Goal: Information Seeking & Learning: Learn about a topic

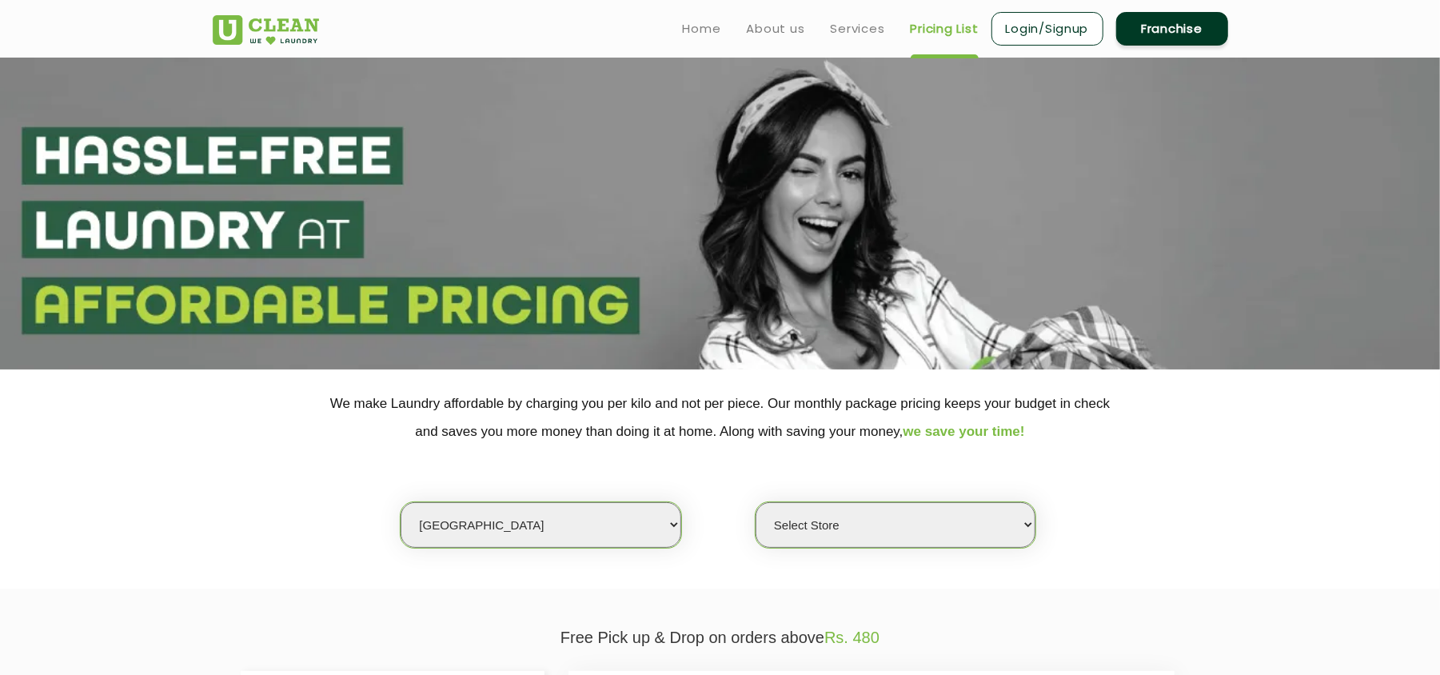
select select "2"
click at [401, 502] on select "Select city [GEOGRAPHIC_DATA] [GEOGRAPHIC_DATA] [GEOGRAPHIC_DATA] [GEOGRAPHIC_D…" at bounding box center [541, 525] width 280 height 46
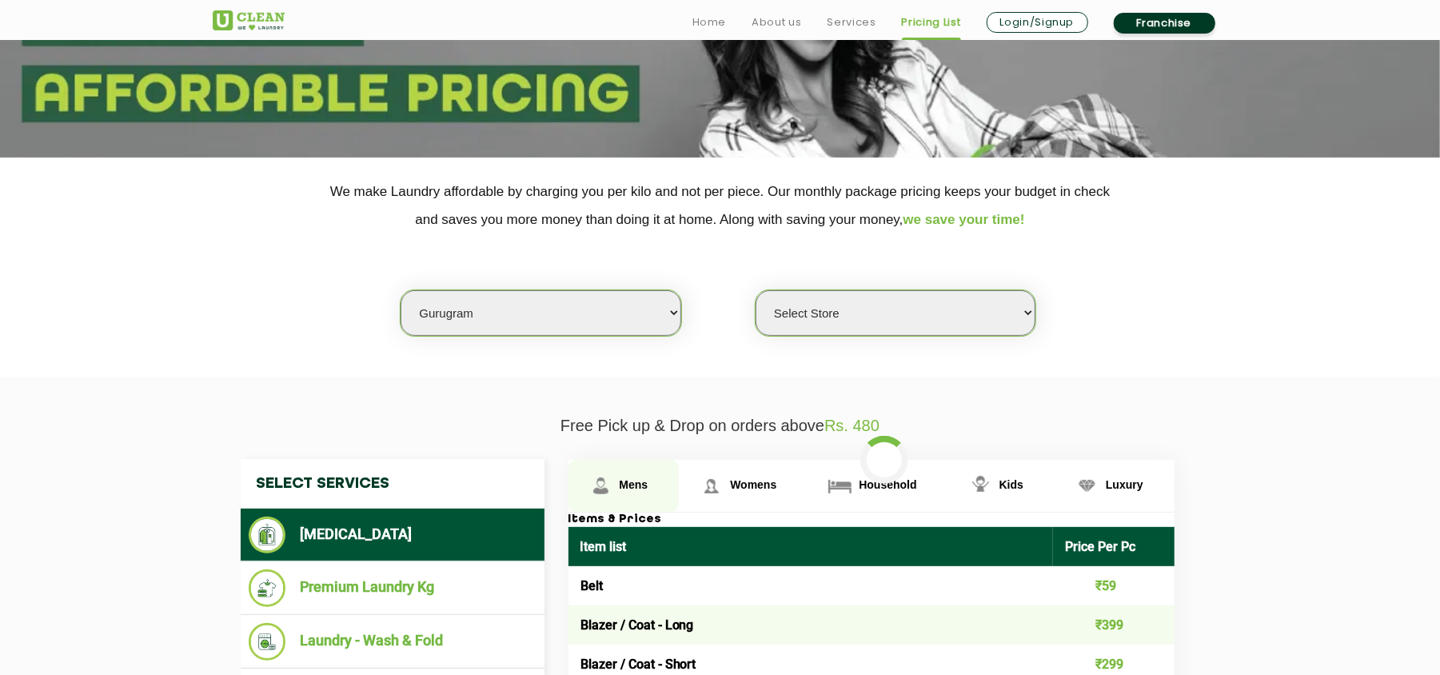
select select "0"
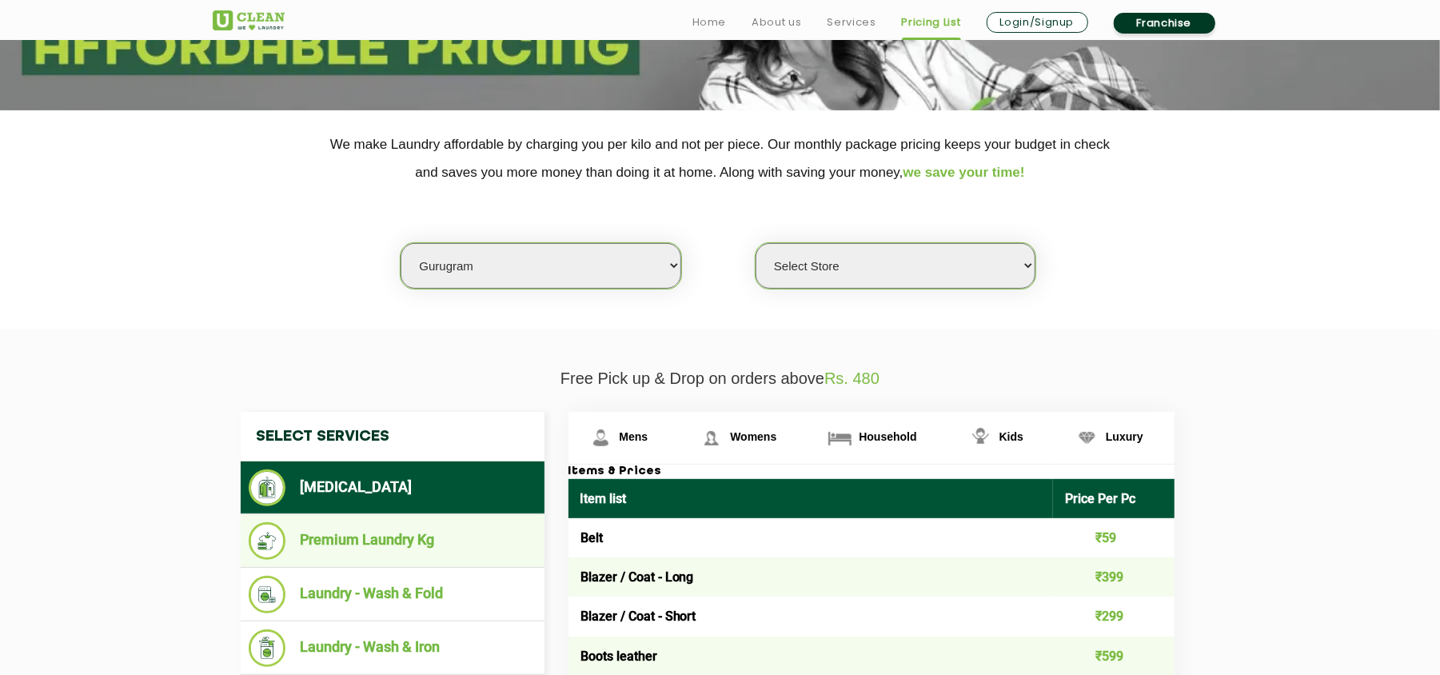
scroll to position [426, 0]
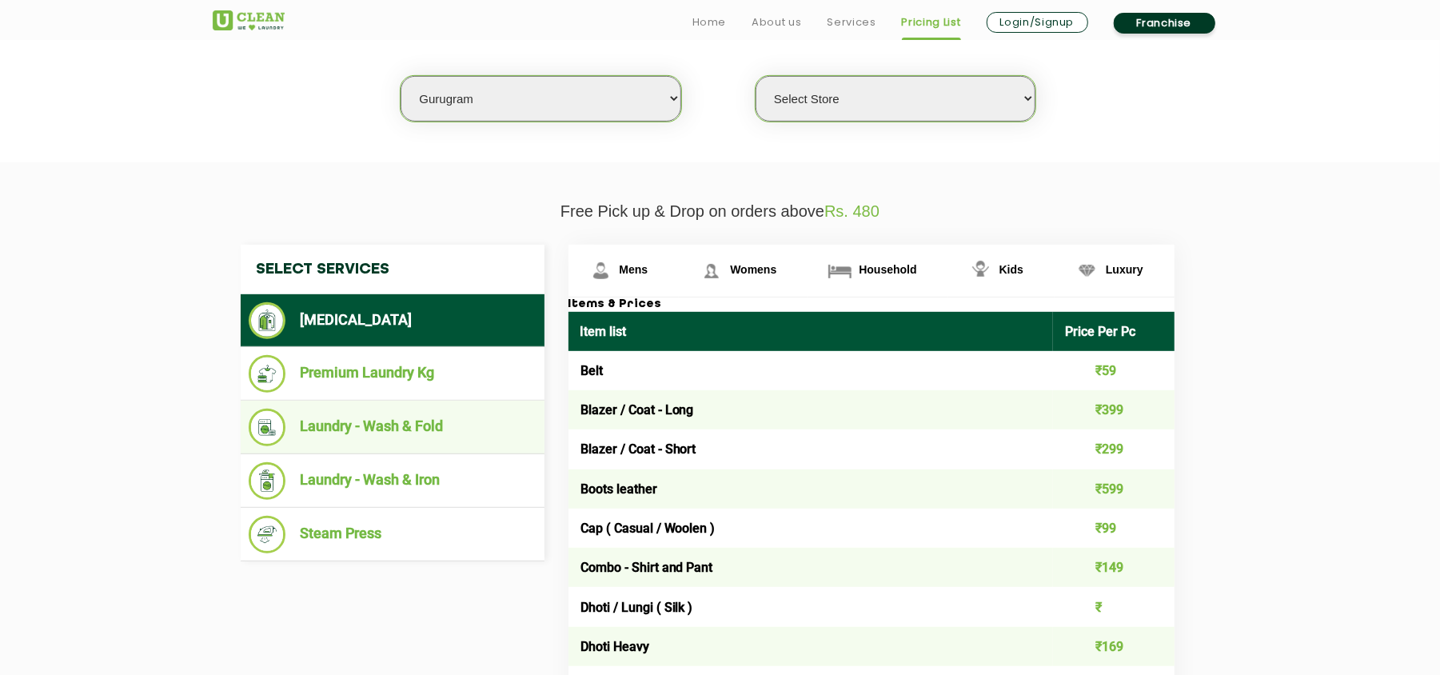
click at [425, 427] on li "Laundry - Wash & Fold" at bounding box center [393, 428] width 288 height 38
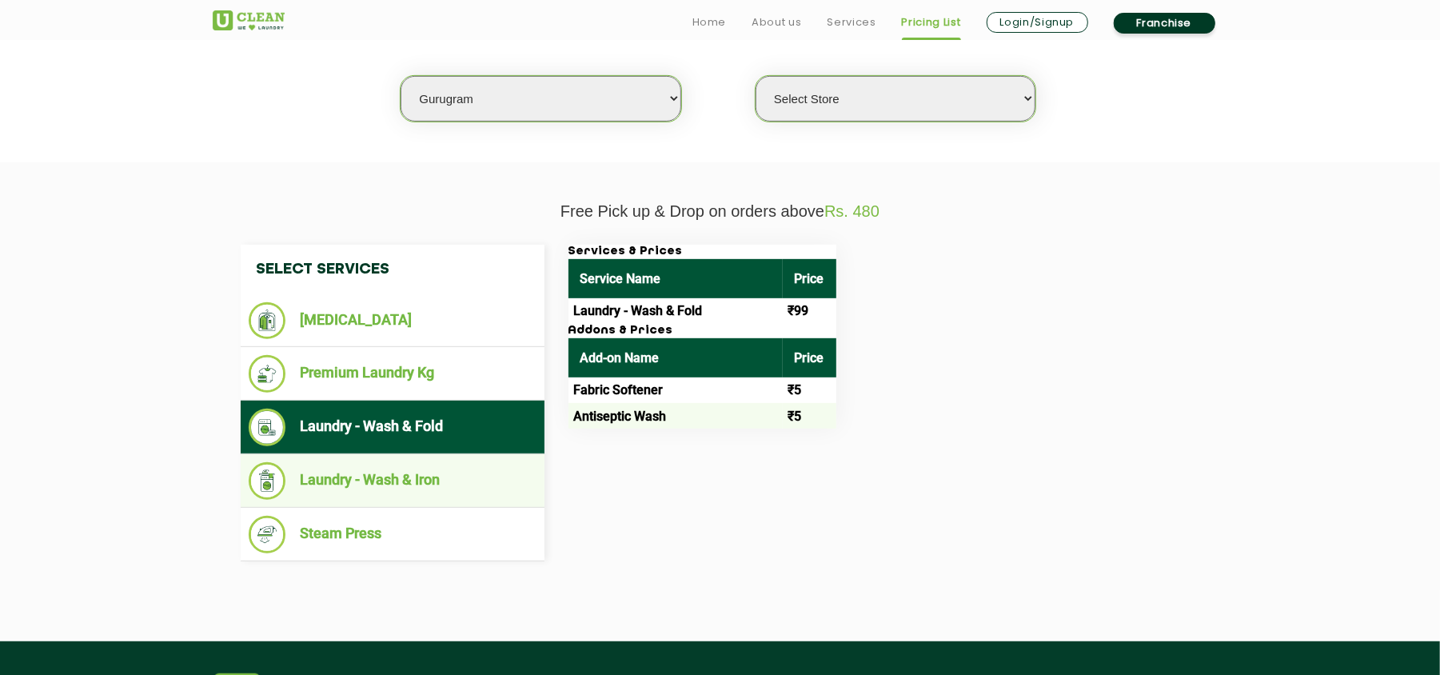
click at [467, 472] on li "Laundry - Wash & Iron" at bounding box center [393, 481] width 288 height 38
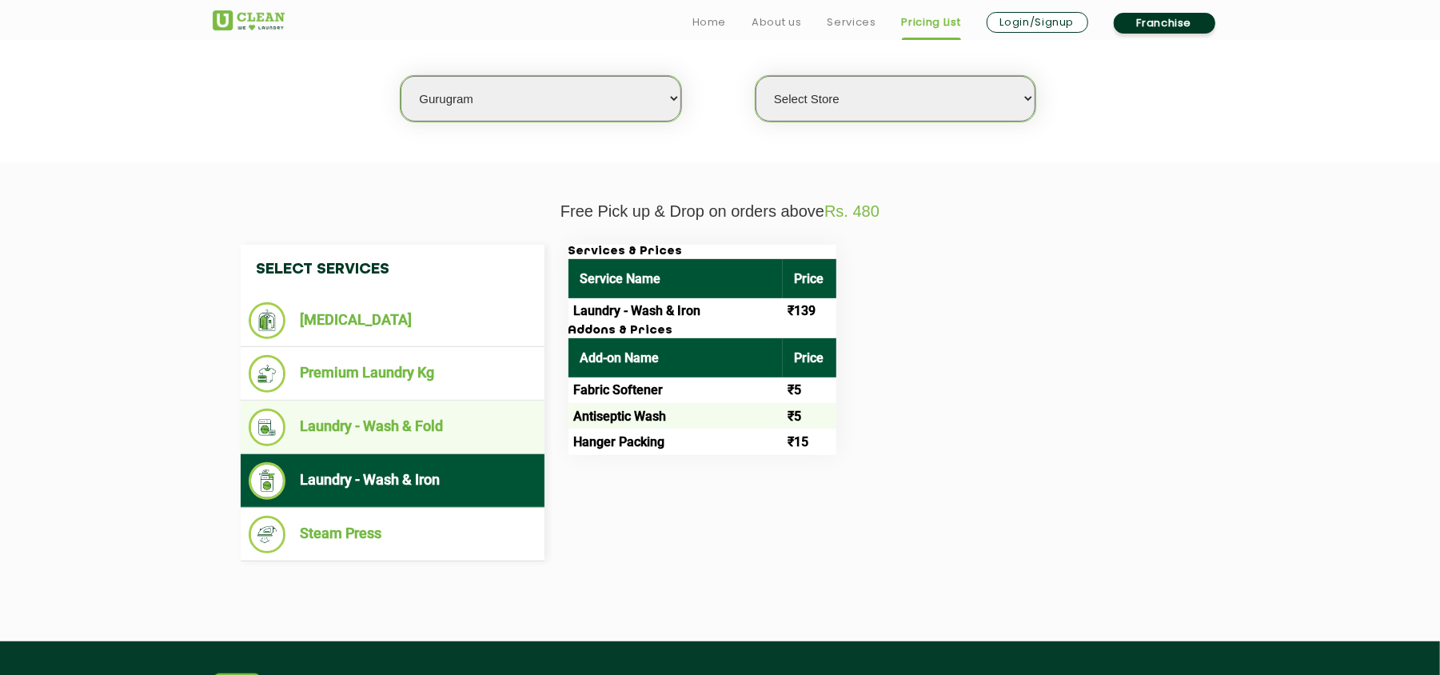
click at [398, 429] on li "Laundry - Wash & Fold" at bounding box center [393, 428] width 288 height 38
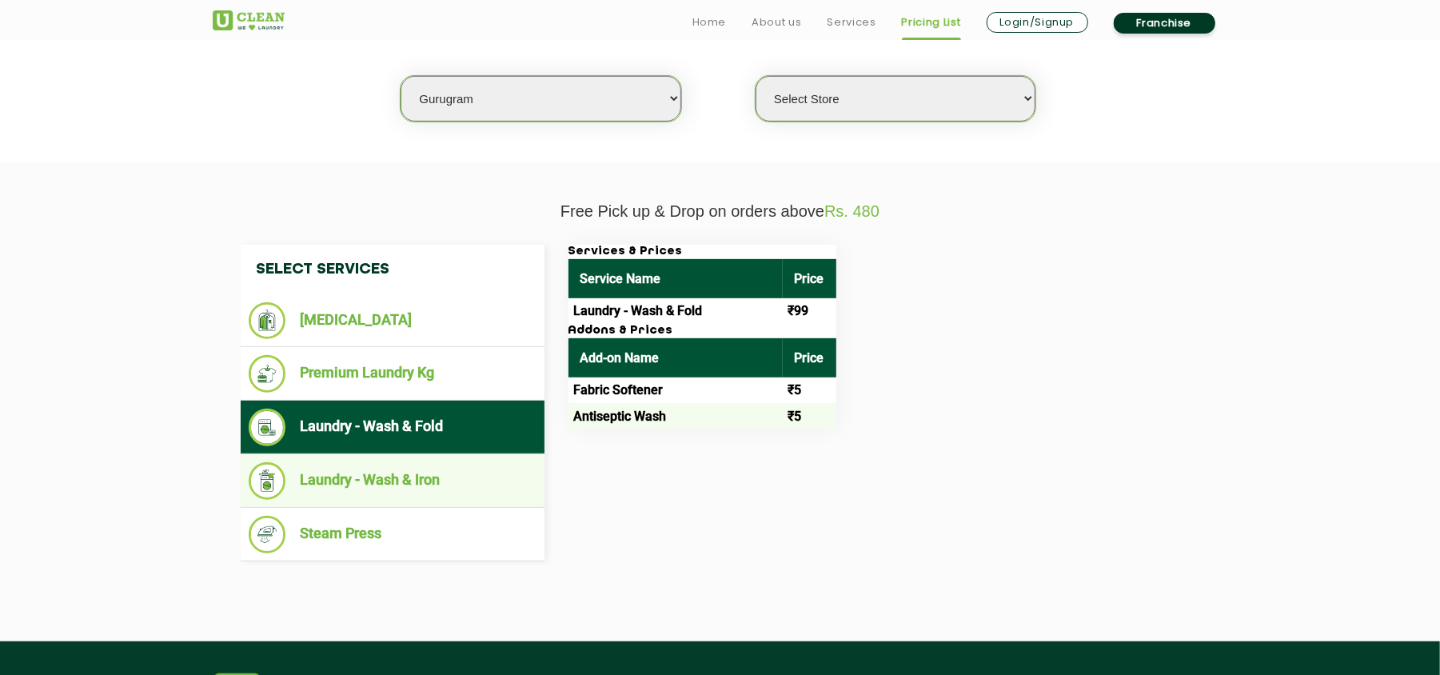
click at [440, 477] on li "Laundry - Wash & Iron" at bounding box center [393, 481] width 288 height 38
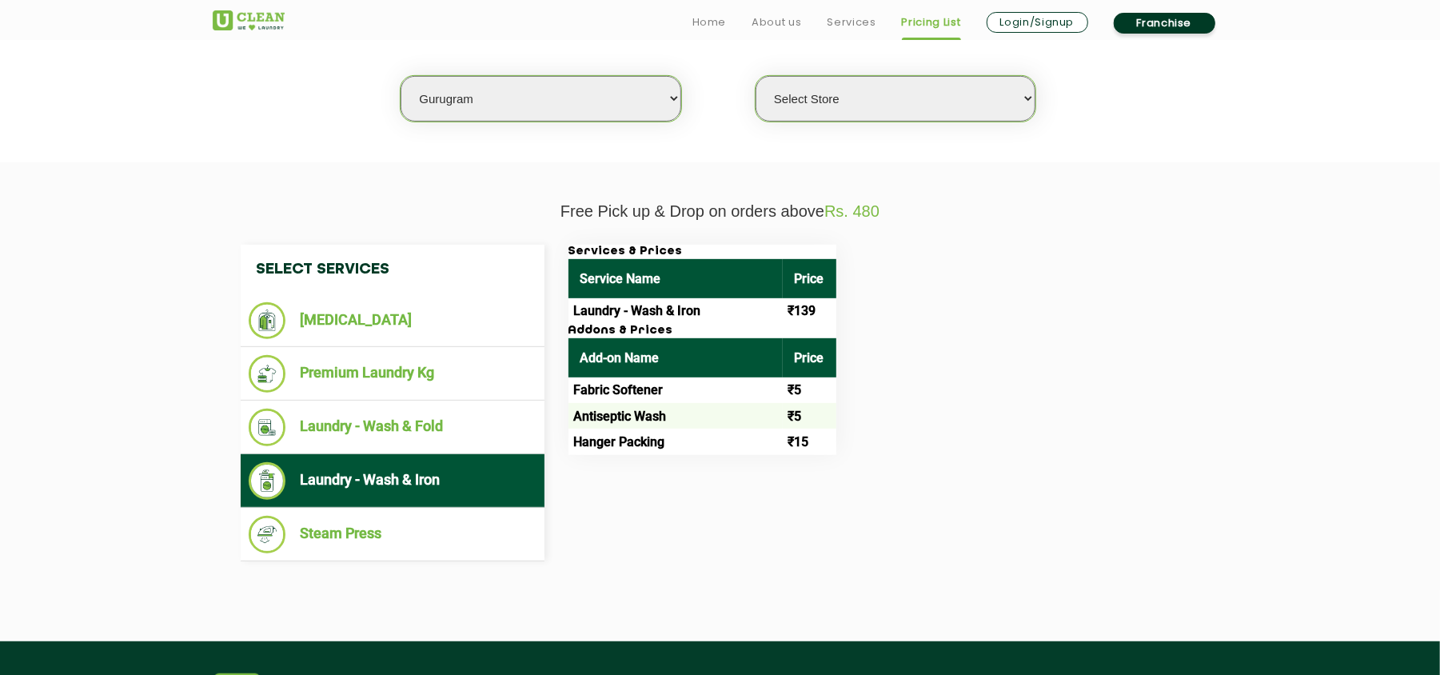
click at [509, 98] on select "Select city [GEOGRAPHIC_DATA] [GEOGRAPHIC_DATA] [GEOGRAPHIC_DATA] [GEOGRAPHIC_D…" at bounding box center [541, 99] width 280 height 46
click at [947, 241] on div "Select Services [MEDICAL_DATA] Premium Laundry Kg Laundry - Wash & Fold Laundry…" at bounding box center [720, 403] width 1039 height 365
click at [516, 104] on select "Select city [GEOGRAPHIC_DATA] [GEOGRAPHIC_DATA] [GEOGRAPHIC_DATA] [GEOGRAPHIC_D…" at bounding box center [541, 99] width 280 height 46
click at [1050, 277] on div "Services & Prices Service Name Price Laundry - Wash & Iron ₹139 Addons & Prices…" at bounding box center [884, 350] width 656 height 210
click at [480, 104] on select "Select city [GEOGRAPHIC_DATA] [GEOGRAPHIC_DATA] [GEOGRAPHIC_DATA] [GEOGRAPHIC_D…" at bounding box center [541, 99] width 280 height 46
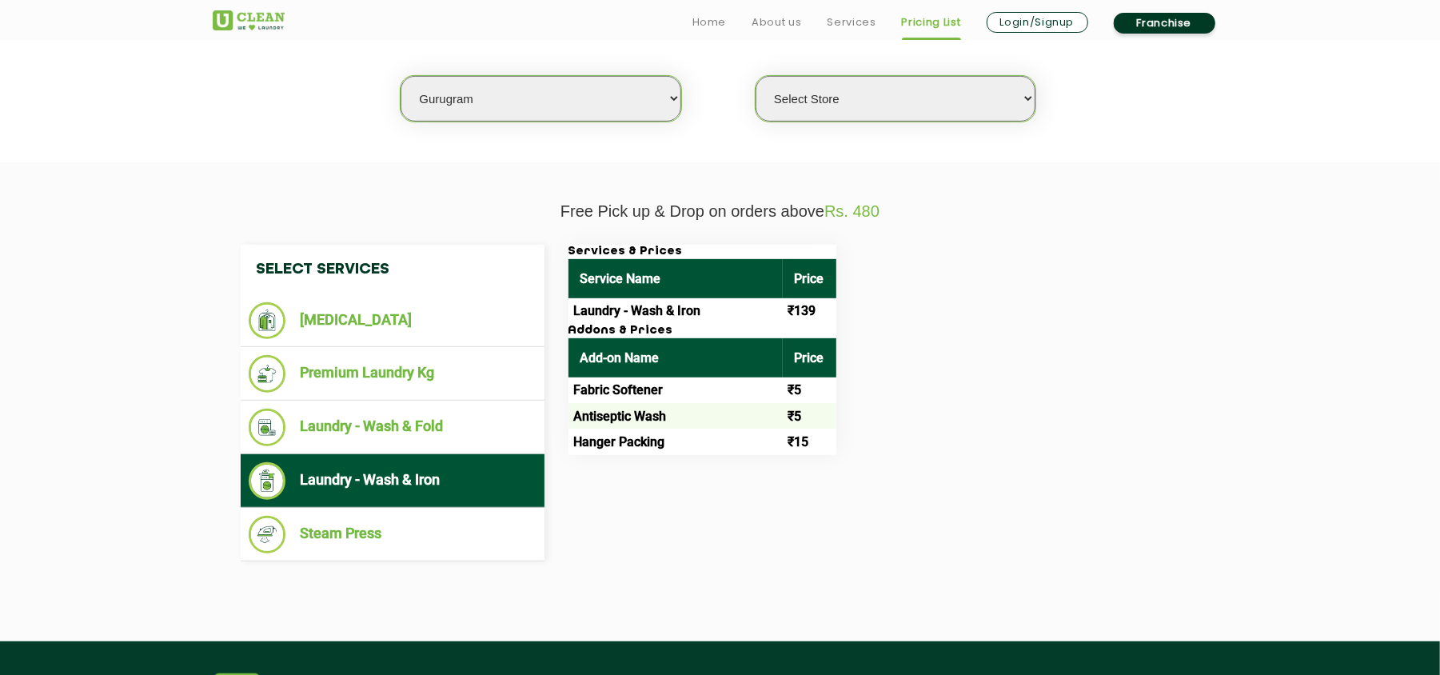
select select "67"
click at [401, 76] on select "Select city [GEOGRAPHIC_DATA] [GEOGRAPHIC_DATA] [GEOGRAPHIC_DATA] [GEOGRAPHIC_D…" at bounding box center [541, 99] width 280 height 46
select select "0"
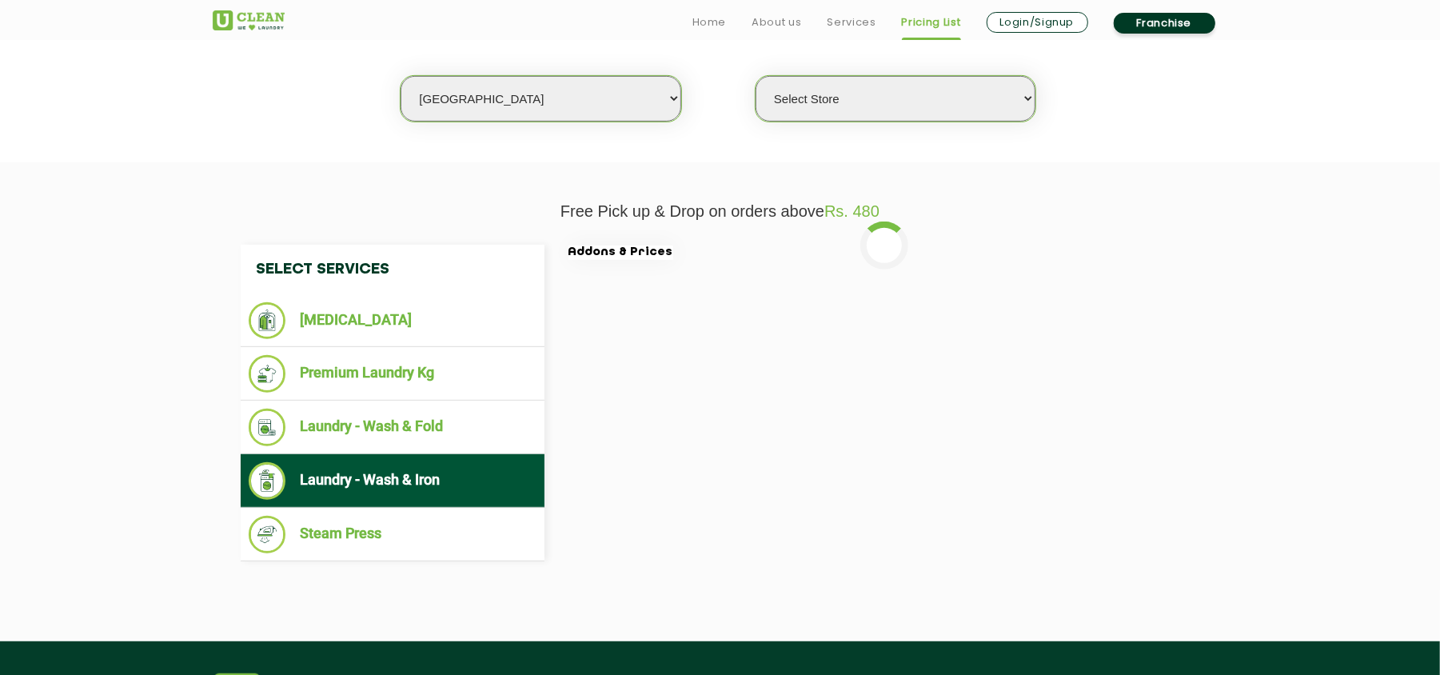
click at [813, 101] on select "Select Store [GEOGRAPHIC_DATA] [GEOGRAPHIC_DATA] [GEOGRAPHIC_DATA] [GEOGRAPHIC_…" at bounding box center [896, 99] width 280 height 46
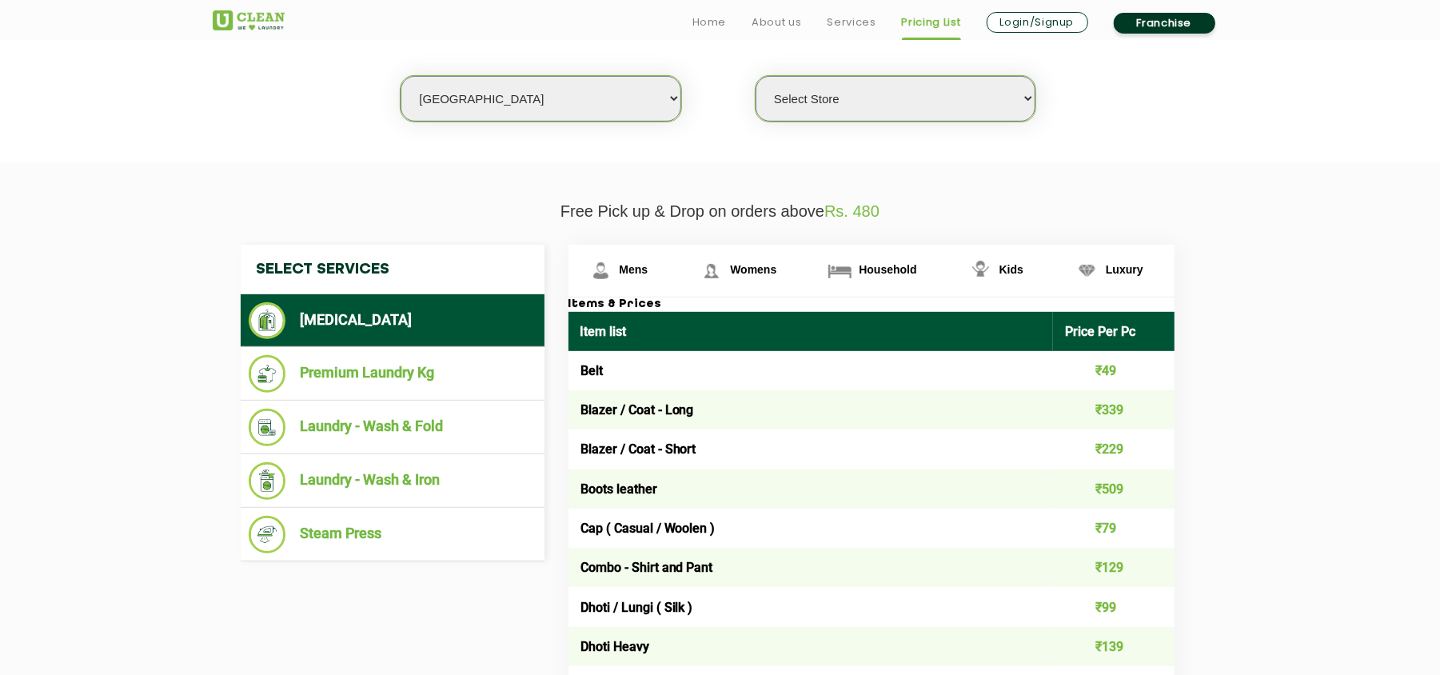
click at [445, 423] on li "Laundry - Wash & Fold" at bounding box center [393, 428] width 288 height 38
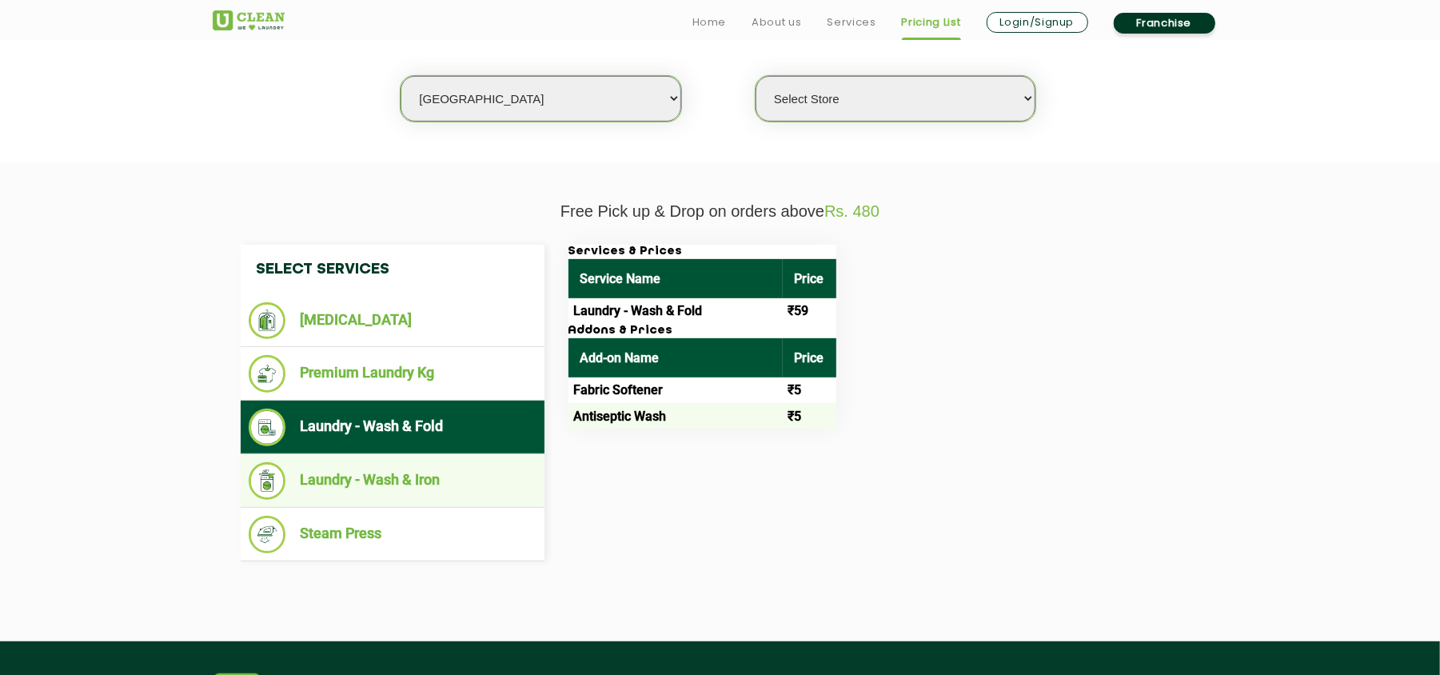
click at [407, 475] on li "Laundry - Wash & Iron" at bounding box center [393, 481] width 288 height 38
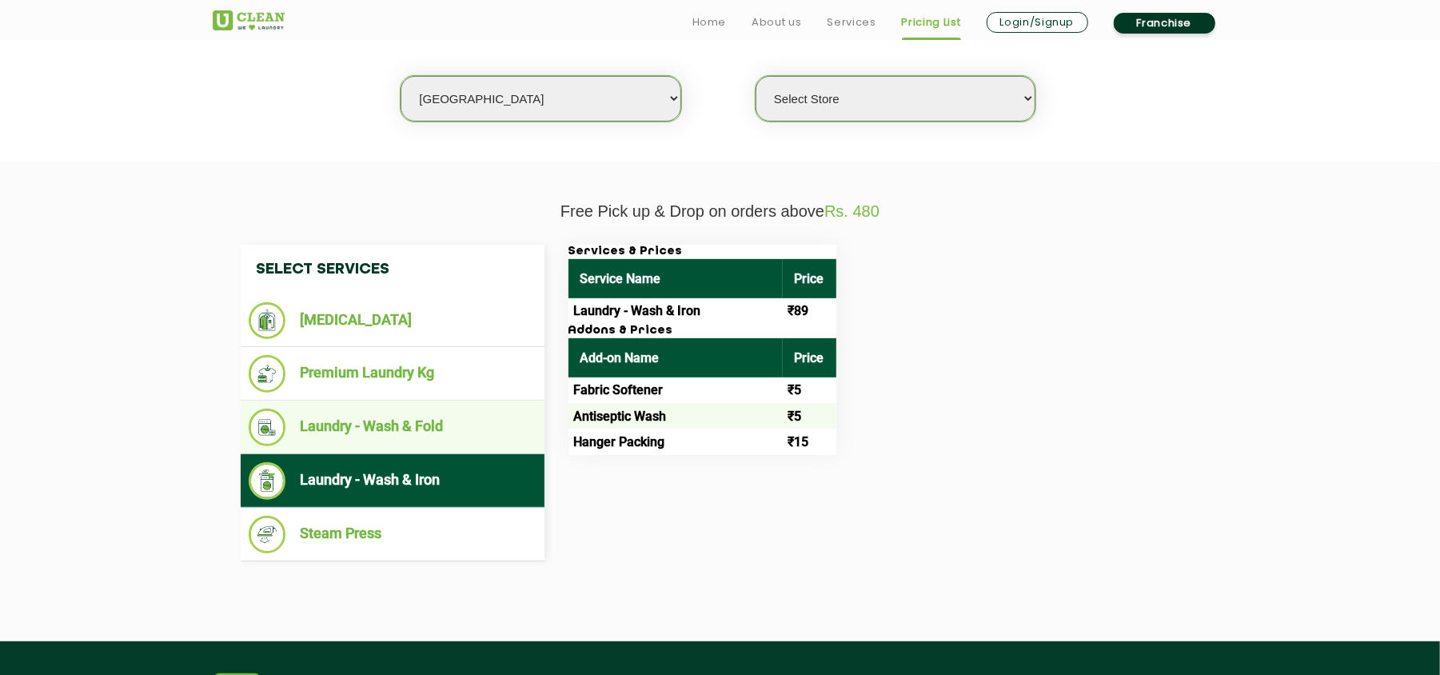
click at [436, 423] on li "Laundry - Wash & Fold" at bounding box center [393, 428] width 288 height 38
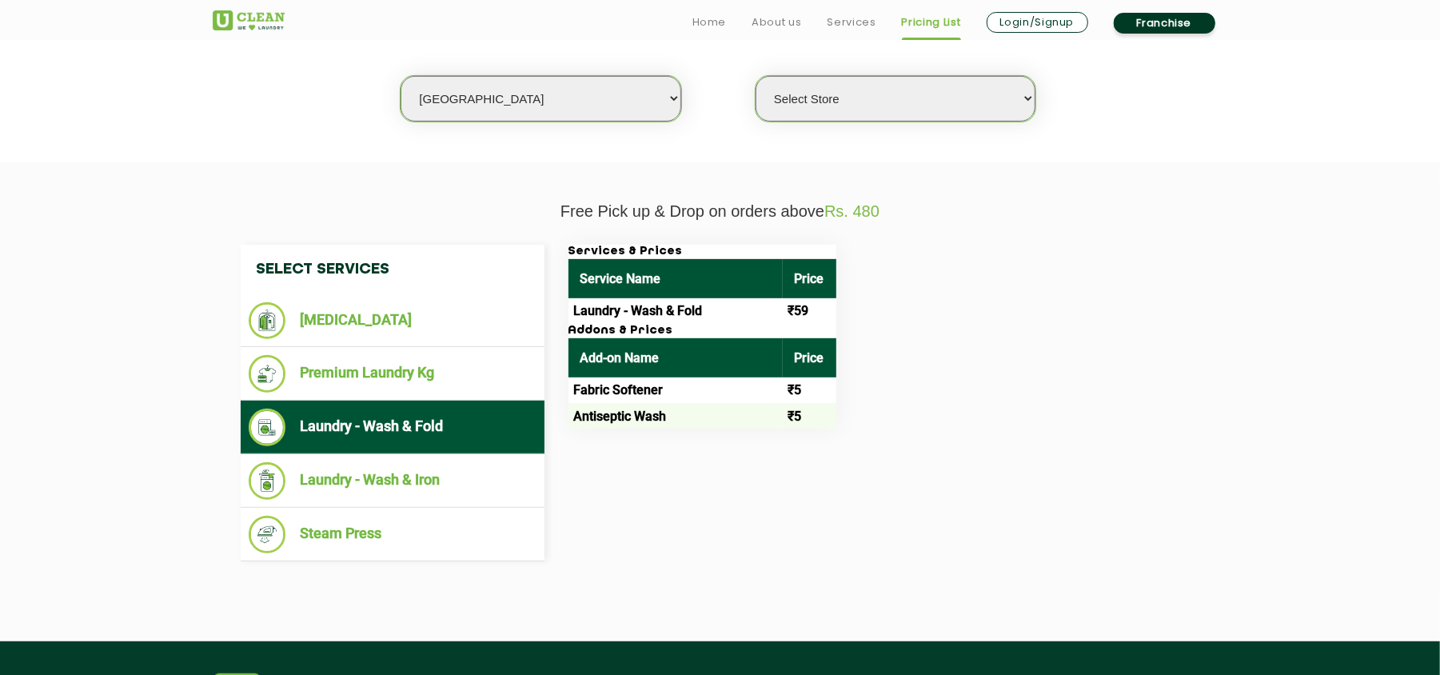
click at [542, 90] on select "Select city [GEOGRAPHIC_DATA] [GEOGRAPHIC_DATA] [GEOGRAPHIC_DATA] [GEOGRAPHIC_D…" at bounding box center [541, 99] width 280 height 46
select select "5"
click at [401, 76] on select "Select city [GEOGRAPHIC_DATA] [GEOGRAPHIC_DATA] [GEOGRAPHIC_DATA] [GEOGRAPHIC_D…" at bounding box center [541, 99] width 280 height 46
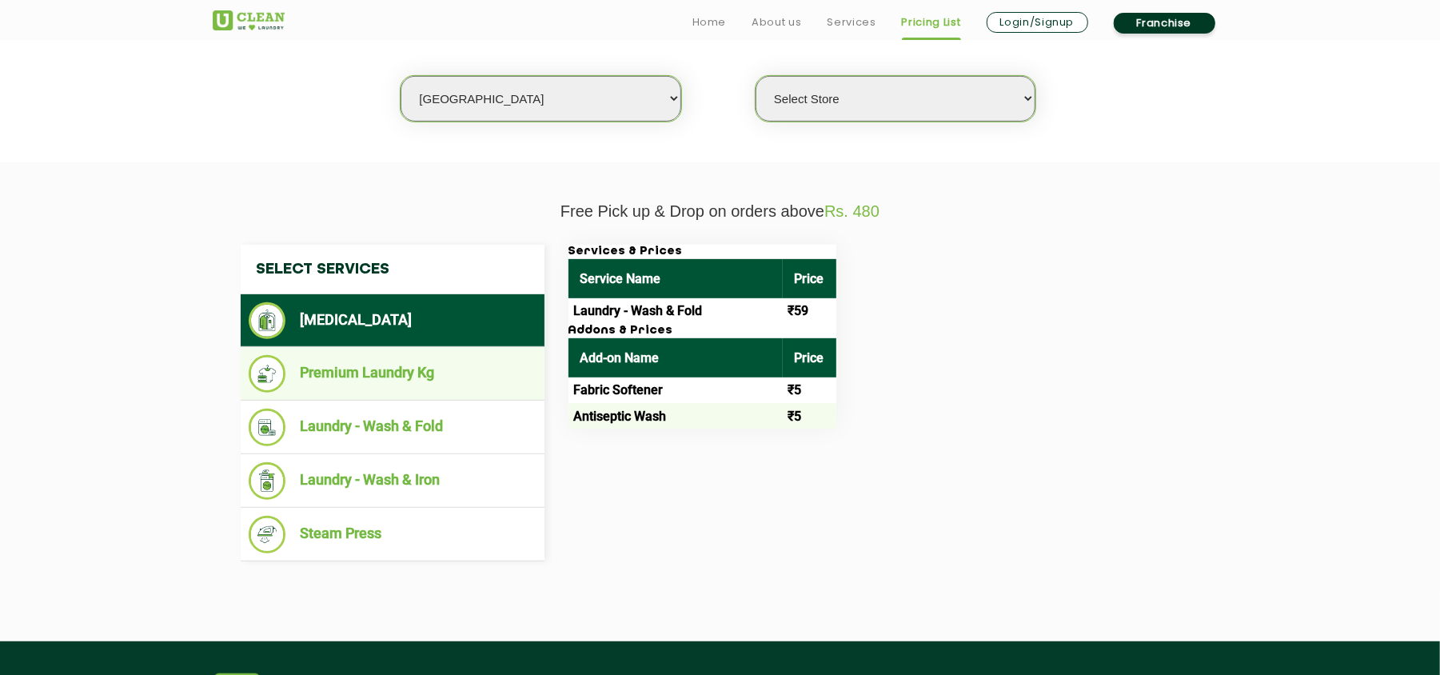
select select "0"
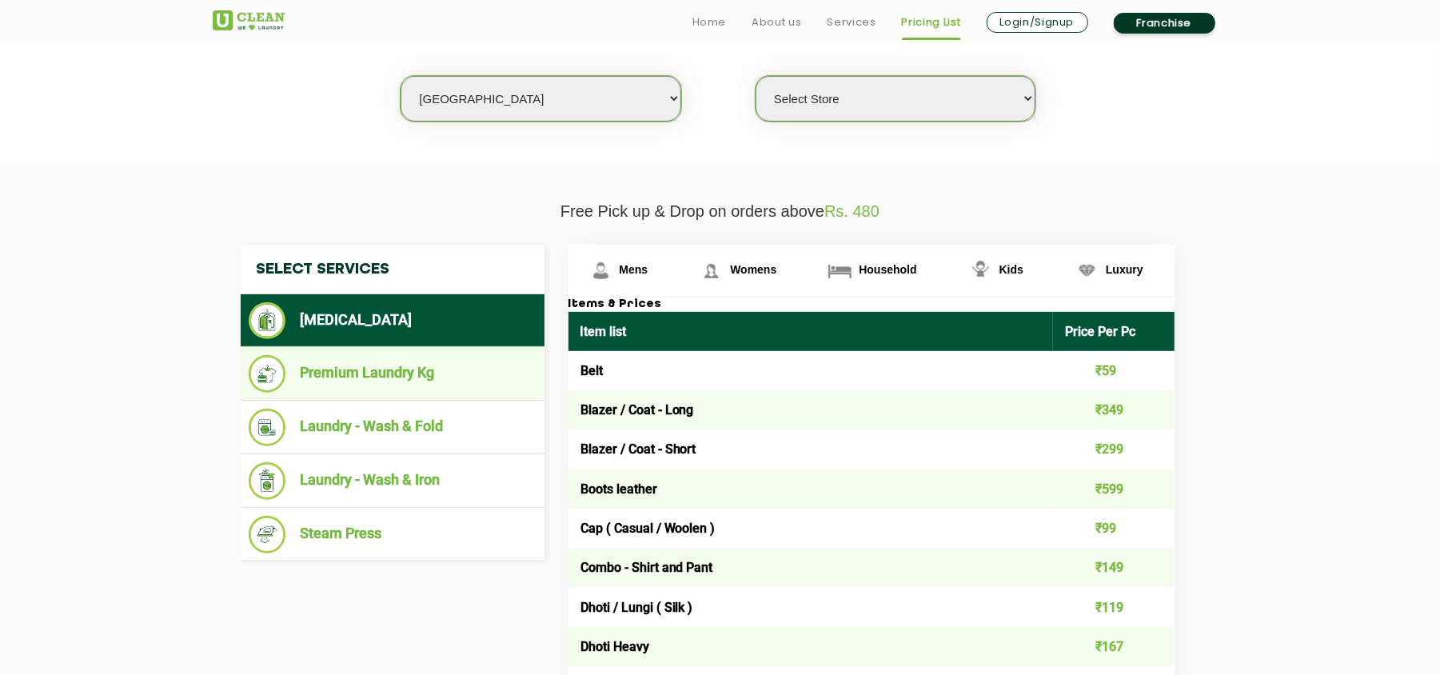
click at [441, 376] on li "Premium Laundry Kg" at bounding box center [393, 374] width 288 height 38
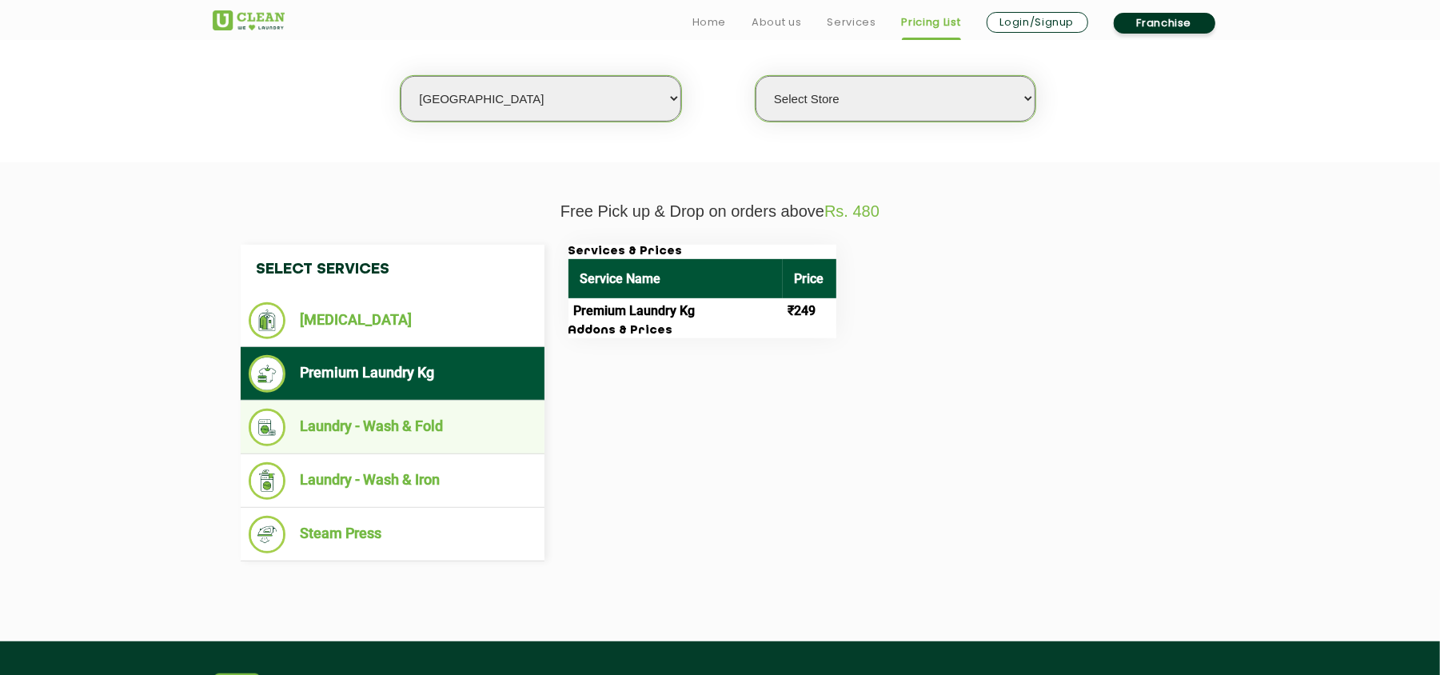
click at [452, 413] on li "Laundry - Wash & Fold" at bounding box center [393, 428] width 288 height 38
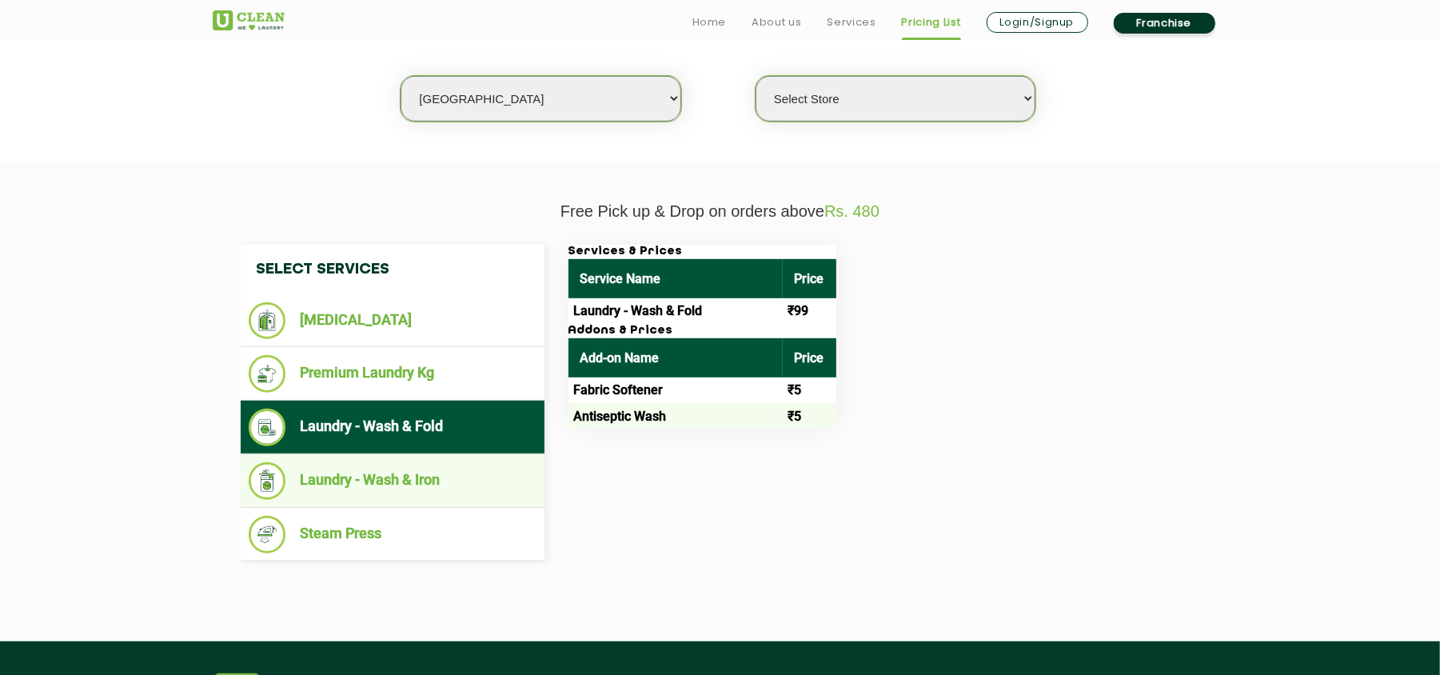
click at [469, 477] on li "Laundry - Wash & Iron" at bounding box center [393, 481] width 288 height 38
